Goal: Check status: Check status

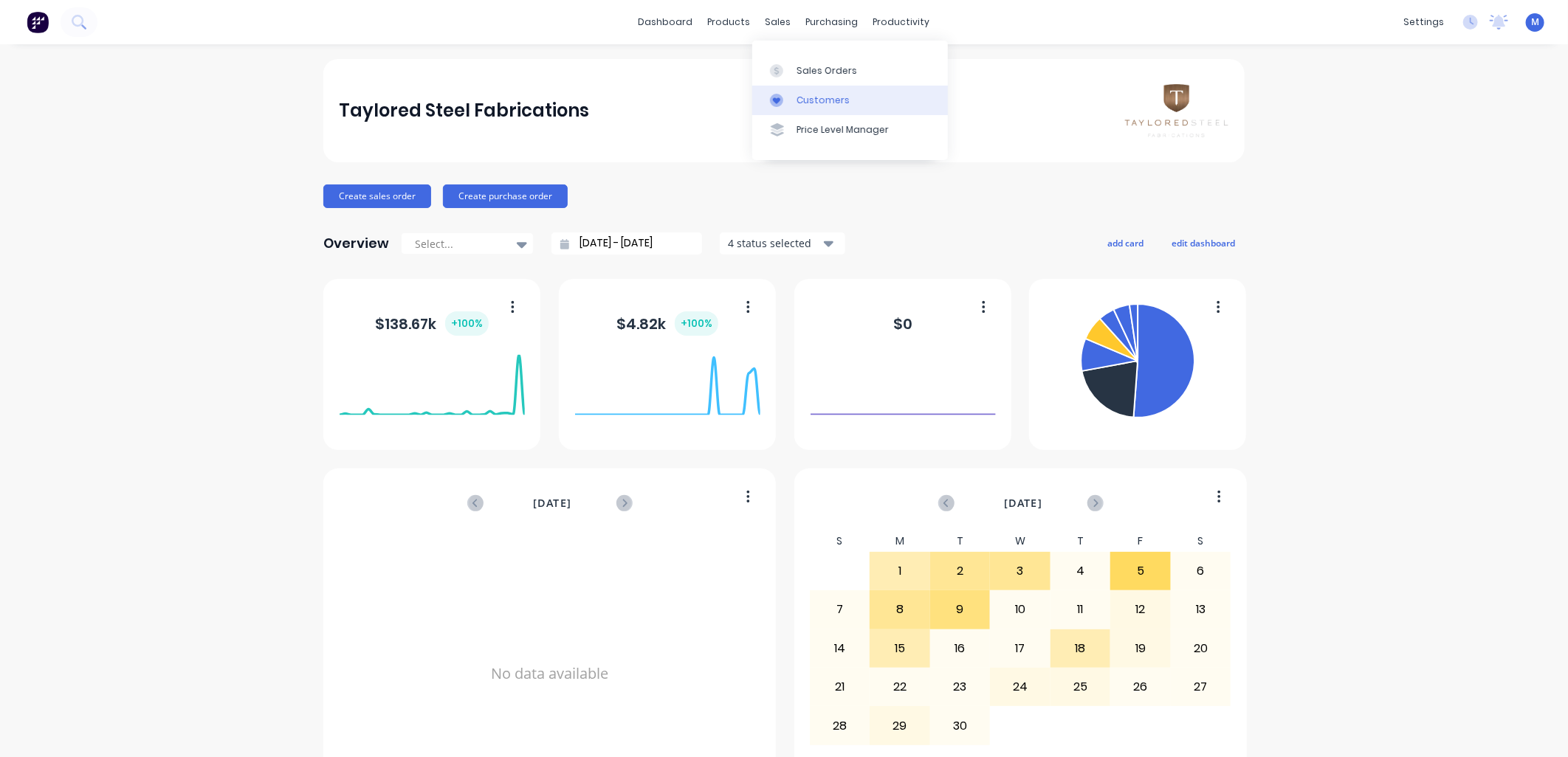
click at [803, 98] on div "Customers" at bounding box center [823, 101] width 53 height 14
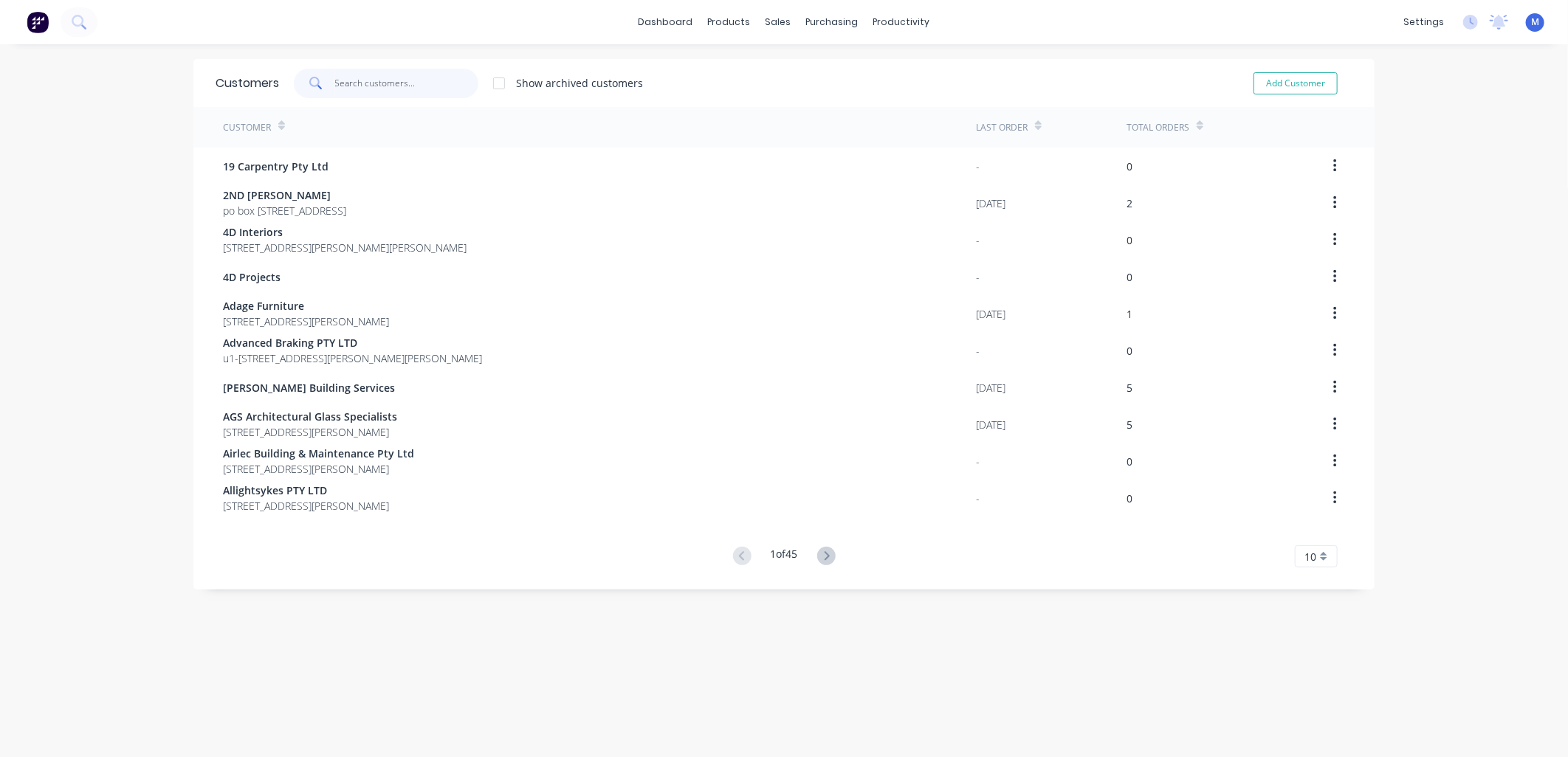
click at [342, 77] on input "text" at bounding box center [407, 83] width 144 height 30
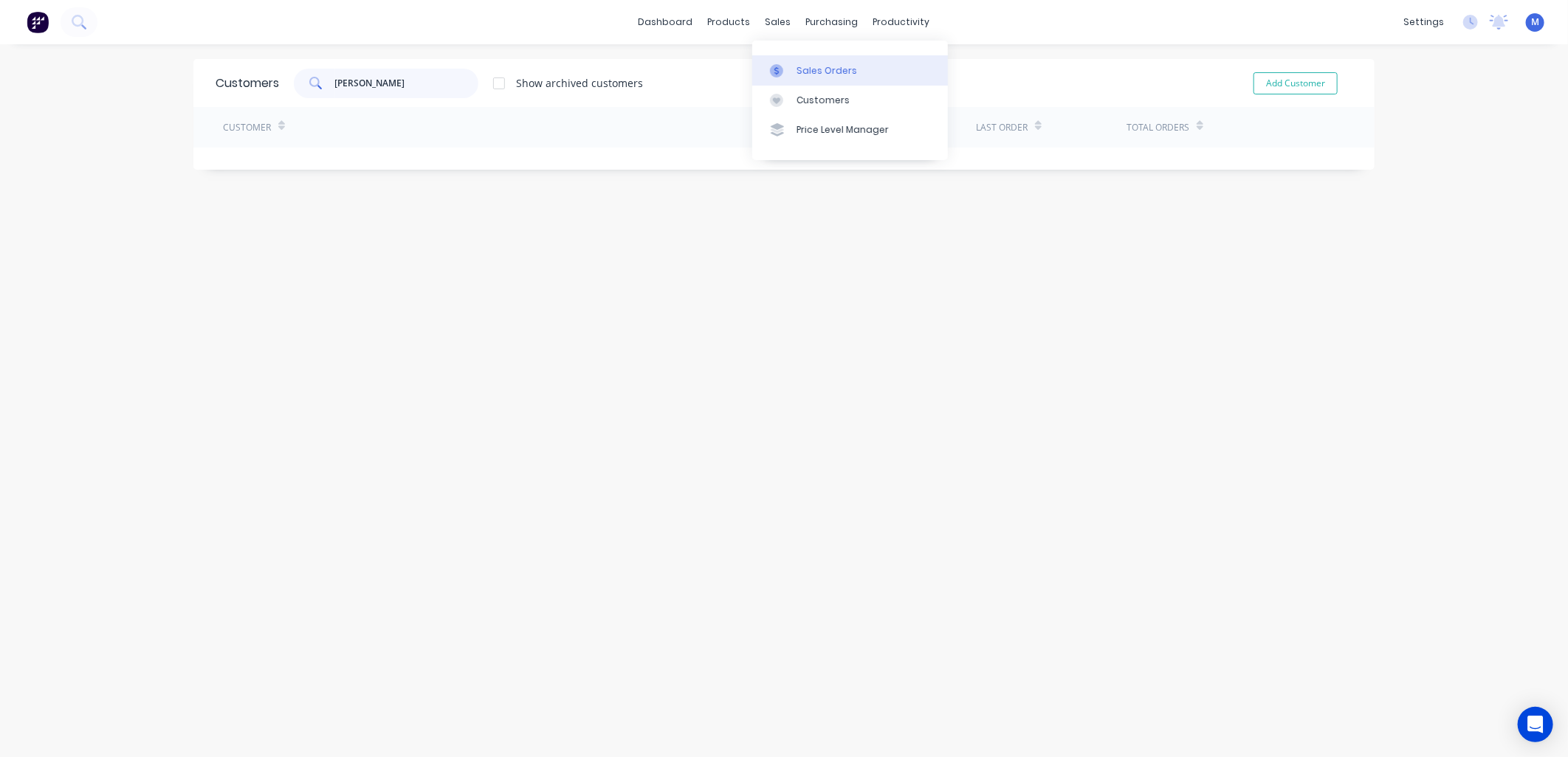
type input "[PERSON_NAME]"
click at [793, 65] on link "Sales Orders" at bounding box center [850, 69] width 196 height 30
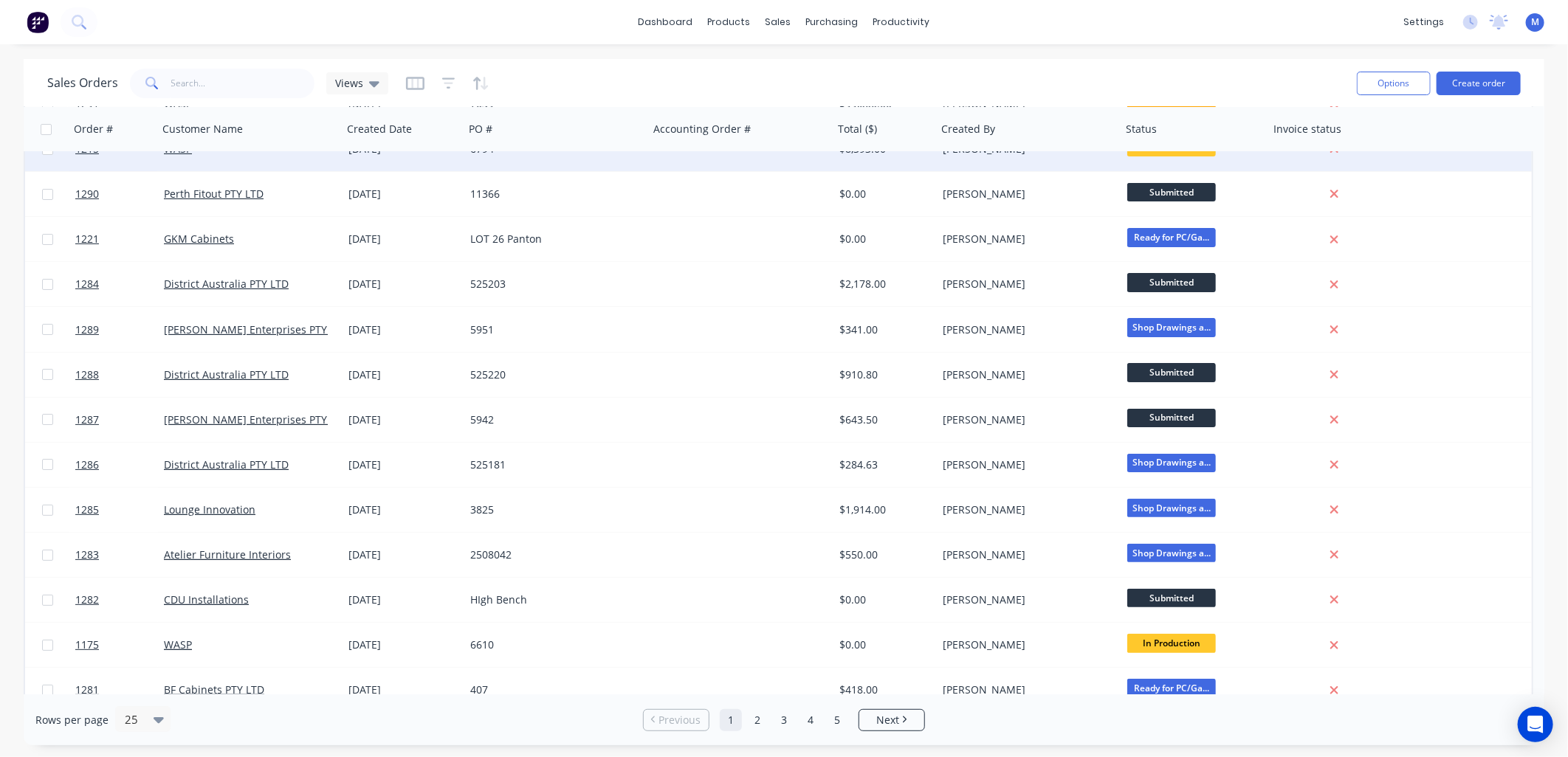
scroll to position [164, 0]
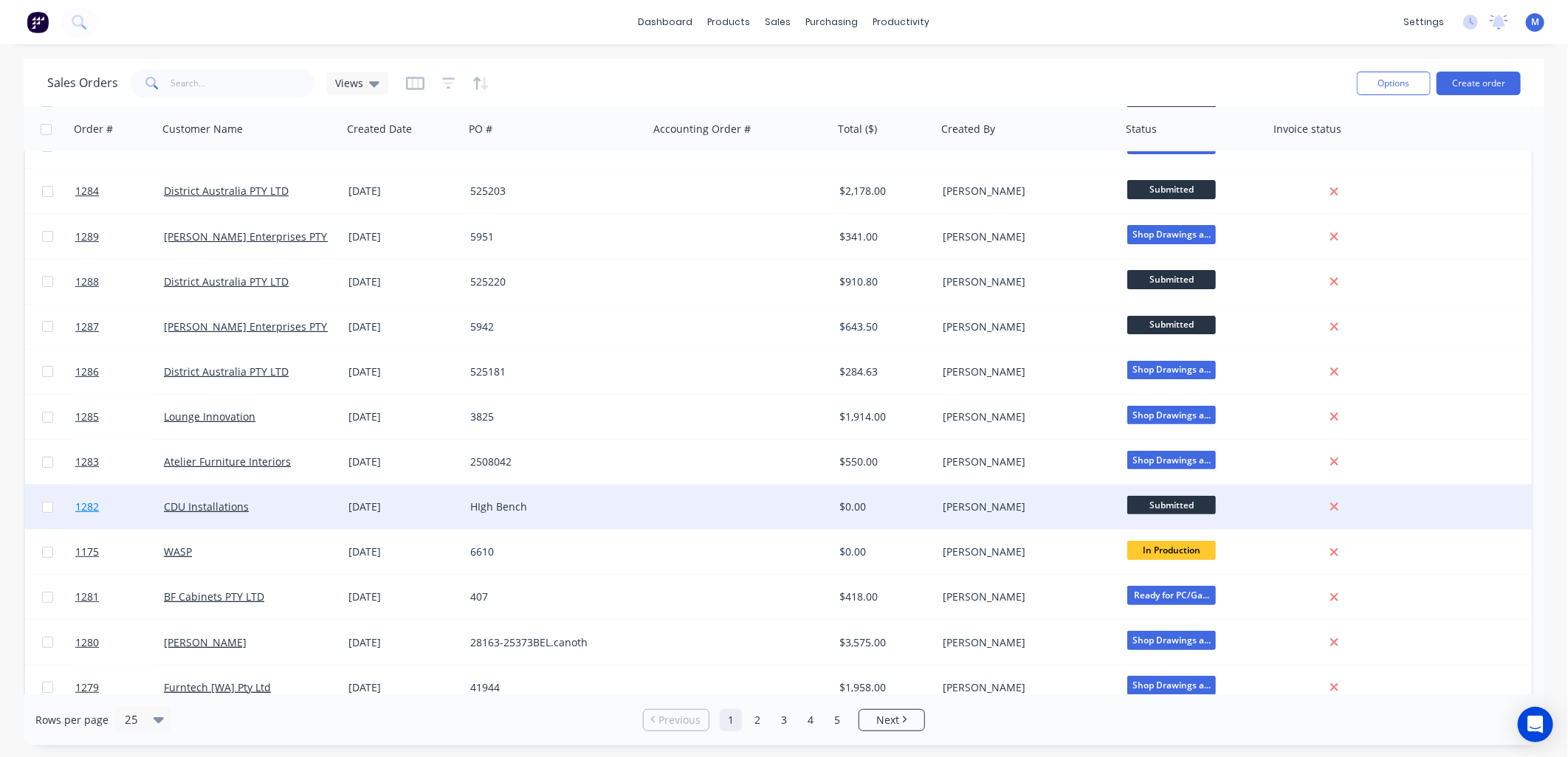
click at [82, 507] on span "1282" at bounding box center [87, 507] width 24 height 15
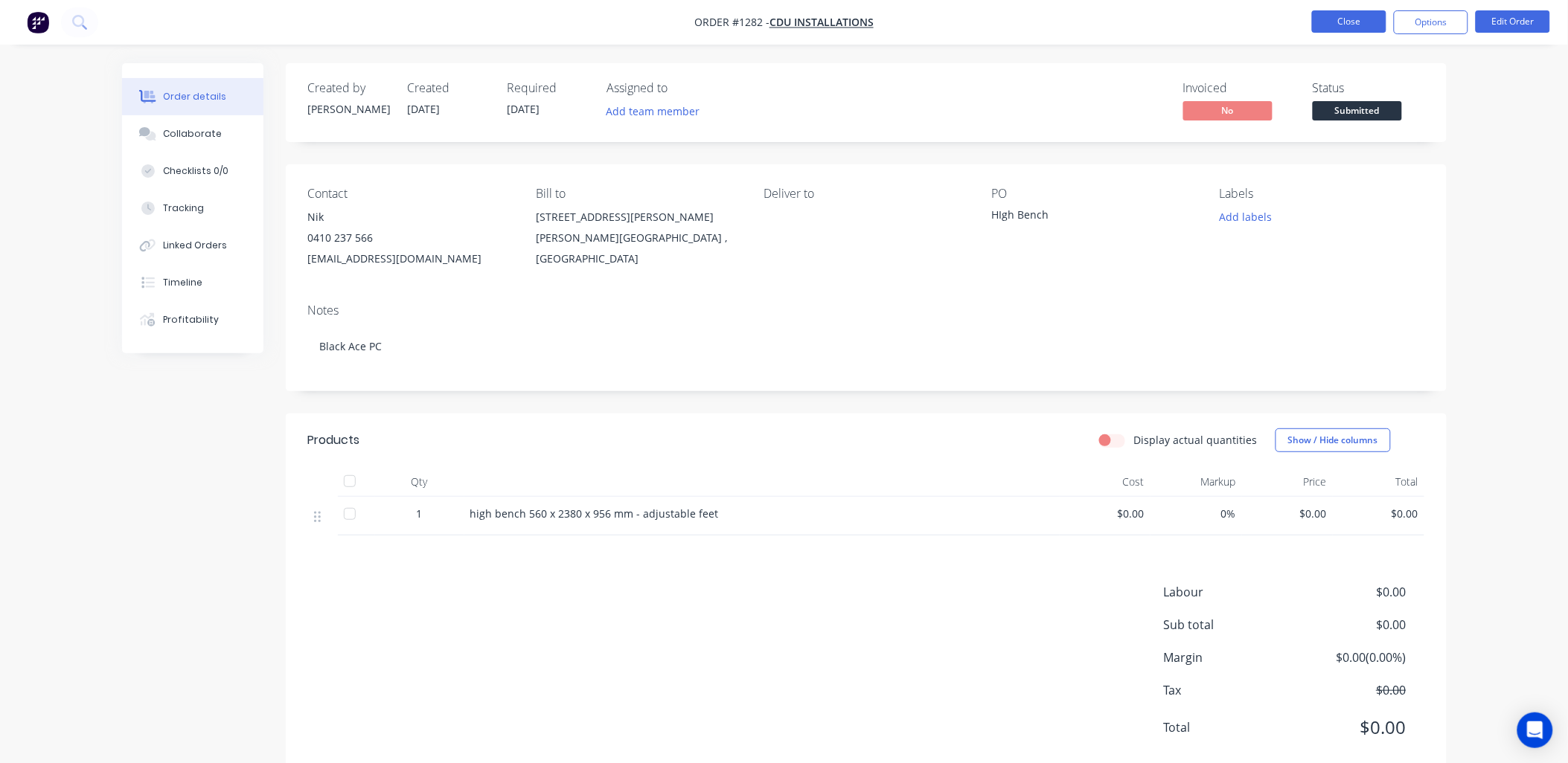
click at [1327, 27] on button "Close" at bounding box center [1349, 22] width 75 height 23
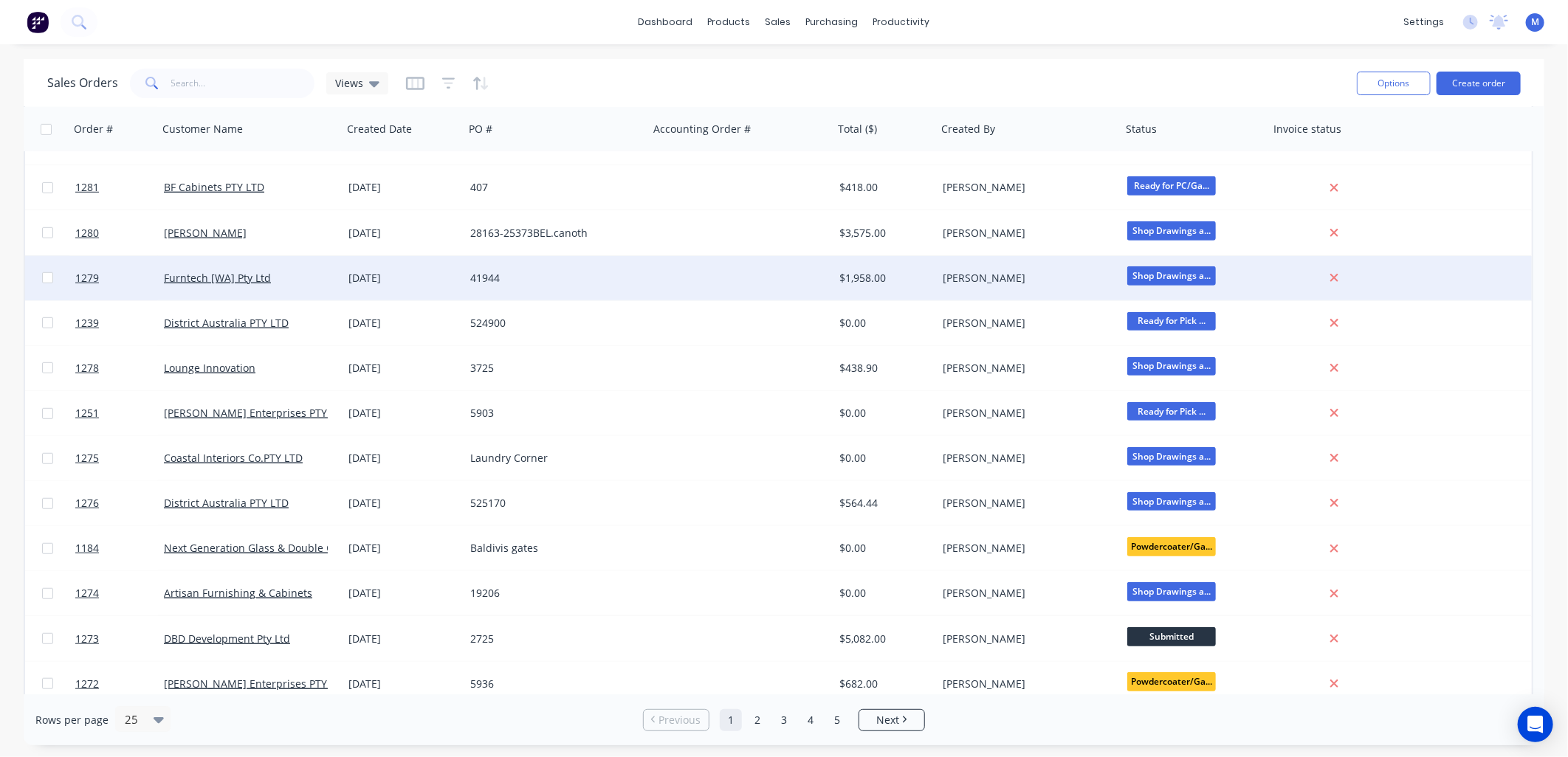
scroll to position [584, 0]
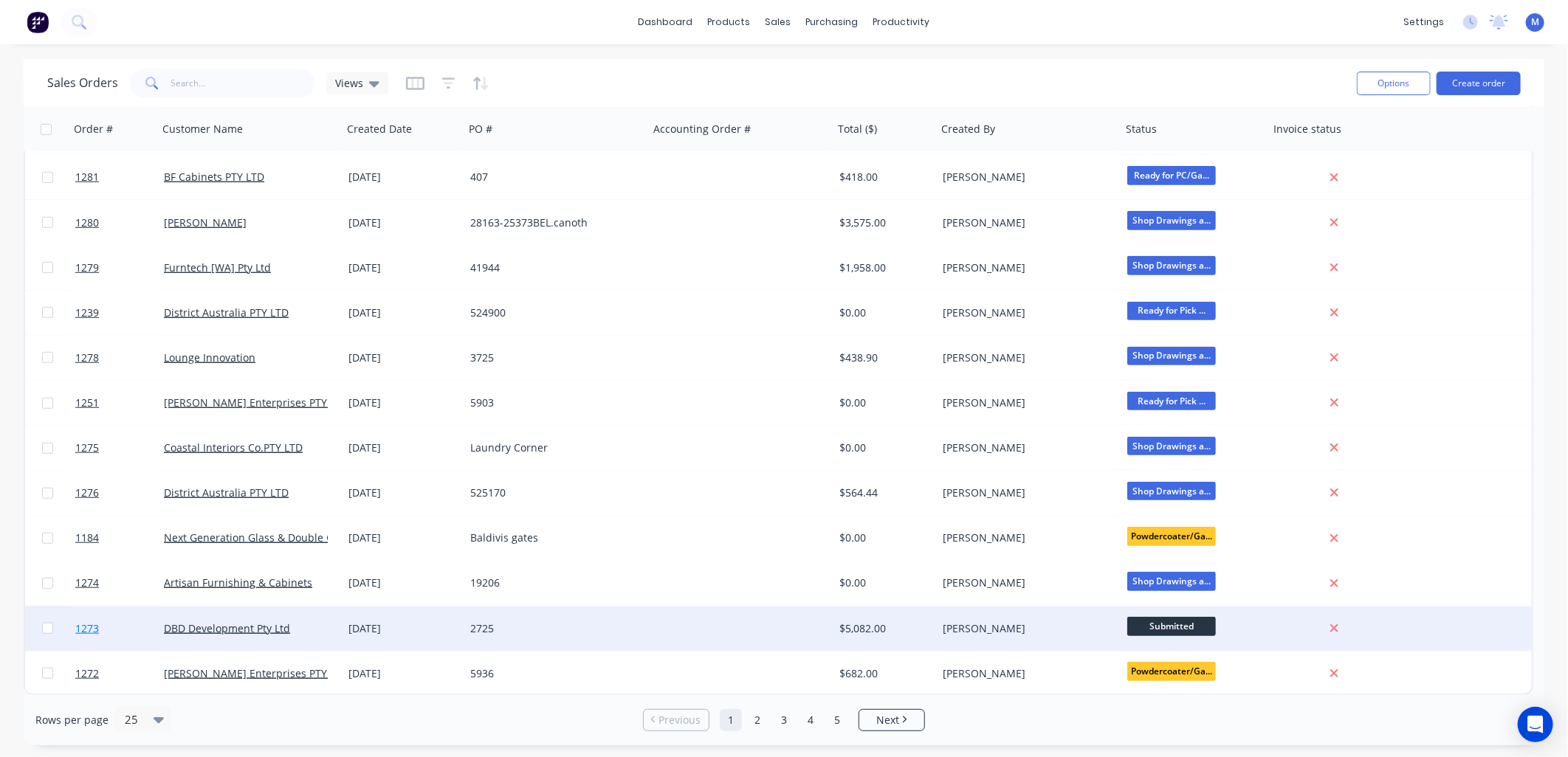
click at [91, 624] on span "1273" at bounding box center [87, 629] width 24 height 15
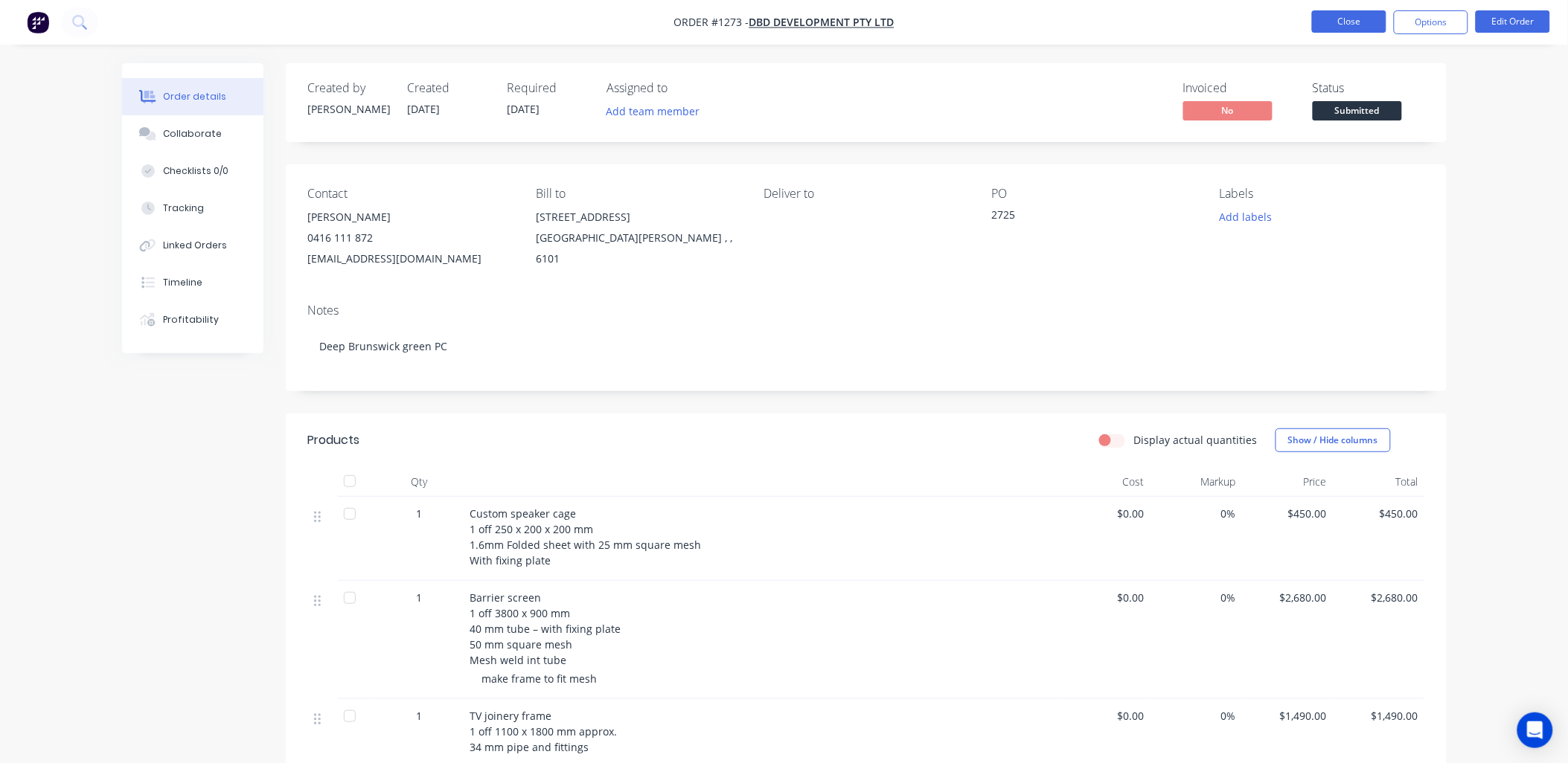
click at [1323, 18] on button "Close" at bounding box center [1349, 22] width 75 height 23
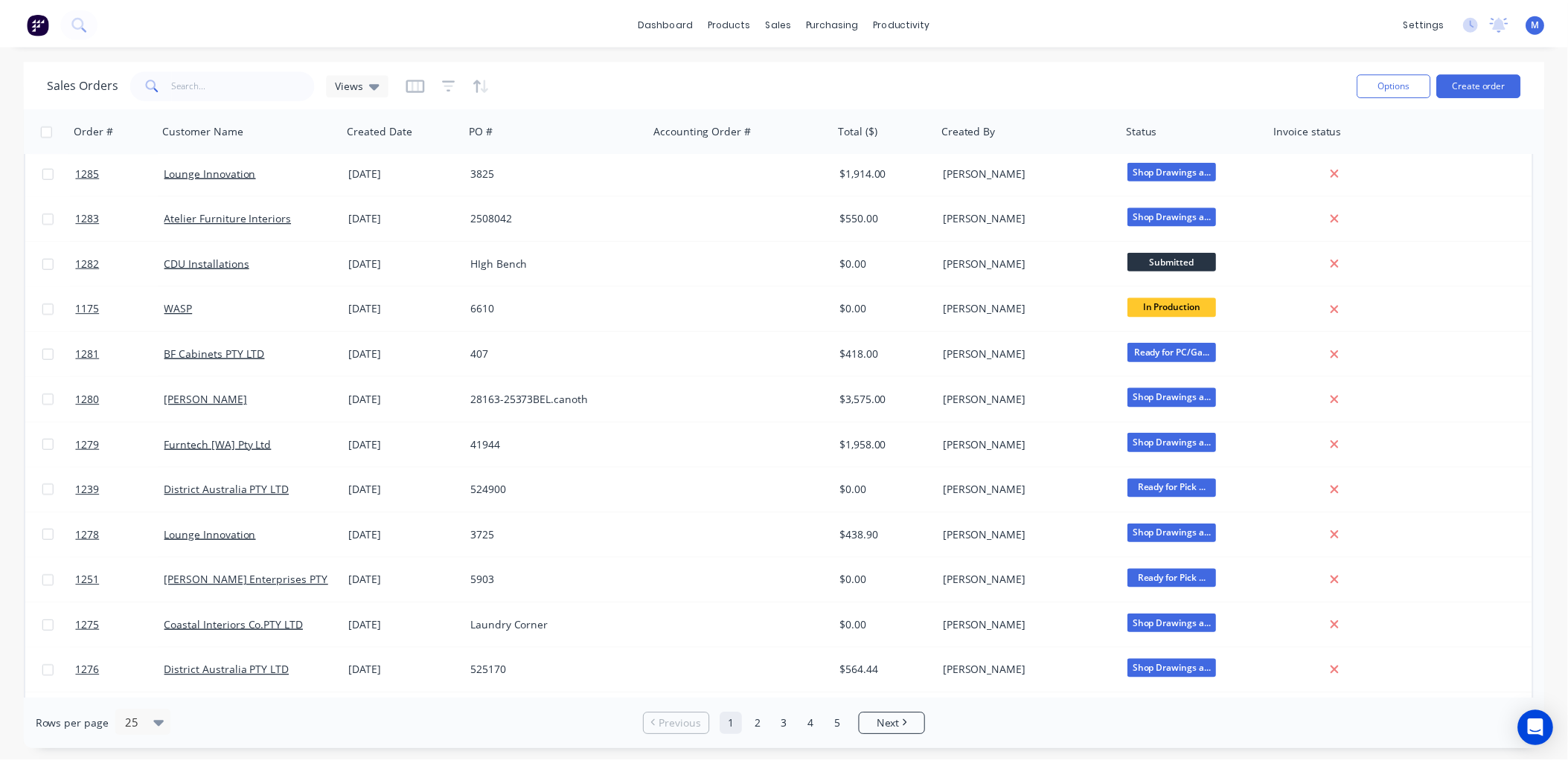
scroll to position [495, 0]
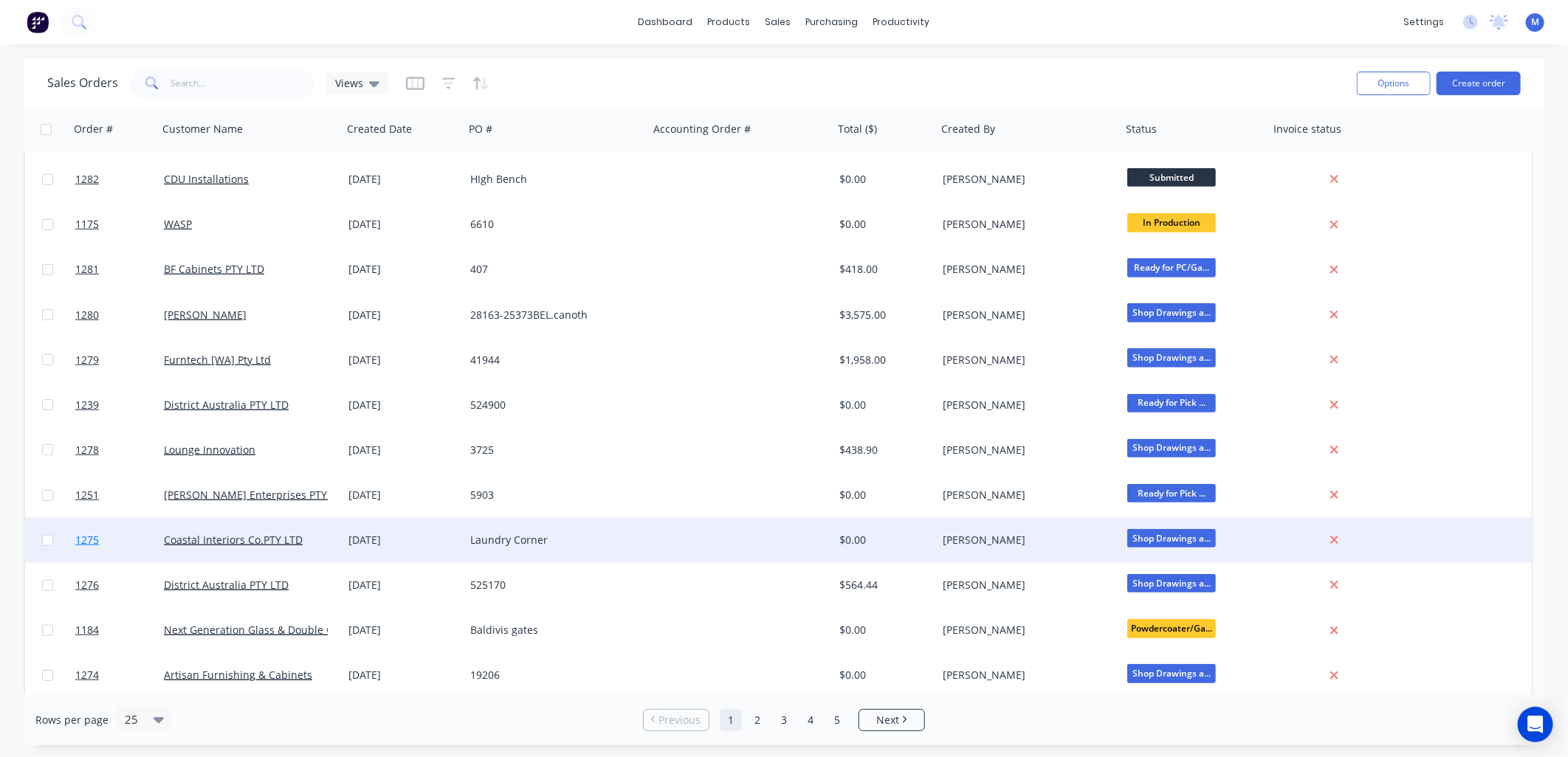
click at [87, 537] on span "1275" at bounding box center [87, 540] width 24 height 15
